Goal: Navigation & Orientation: Find specific page/section

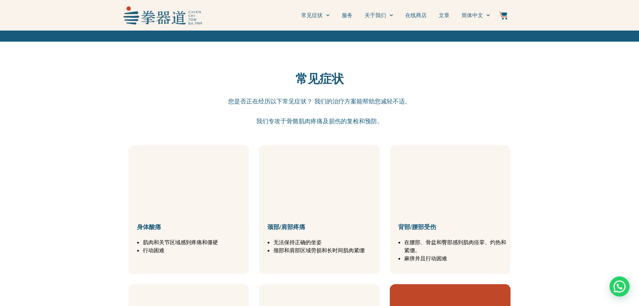
scroll to position [772, 0]
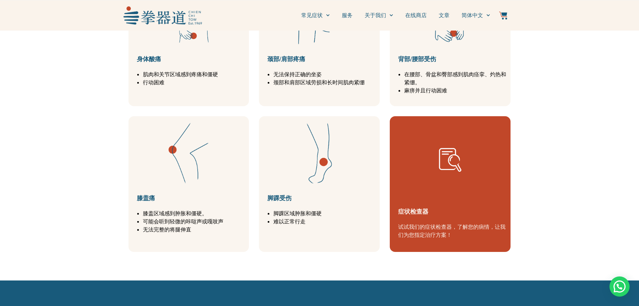
click at [416, 234] on div "症状检查器 试试我们的症状检查器，了解您的病情，让我们为您指定治疗方案！" at bounding box center [450, 184] width 121 height 136
click at [414, 215] on link "症状检查器" at bounding box center [413, 211] width 30 height 8
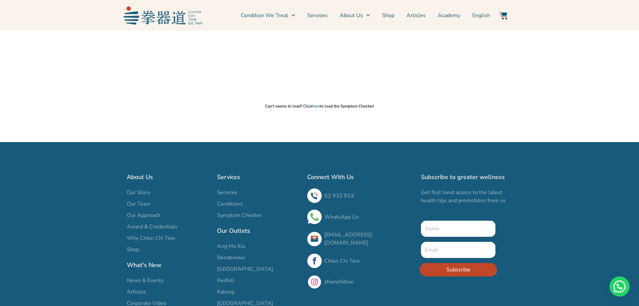
scroll to position [220, 0]
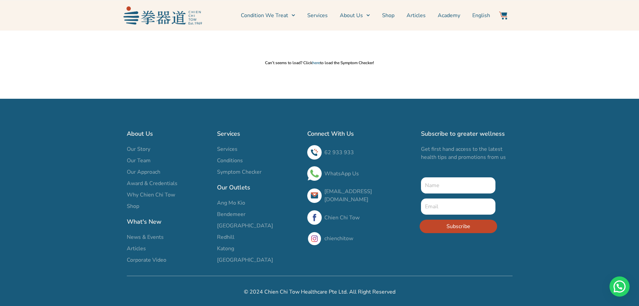
drag, startPoint x: 240, startPoint y: 203, endPoint x: 178, endPoint y: 235, distance: 70.3
click at [178, 235] on link "News & Events" at bounding box center [169, 237] width 84 height 8
